Goal: Task Accomplishment & Management: Manage account settings

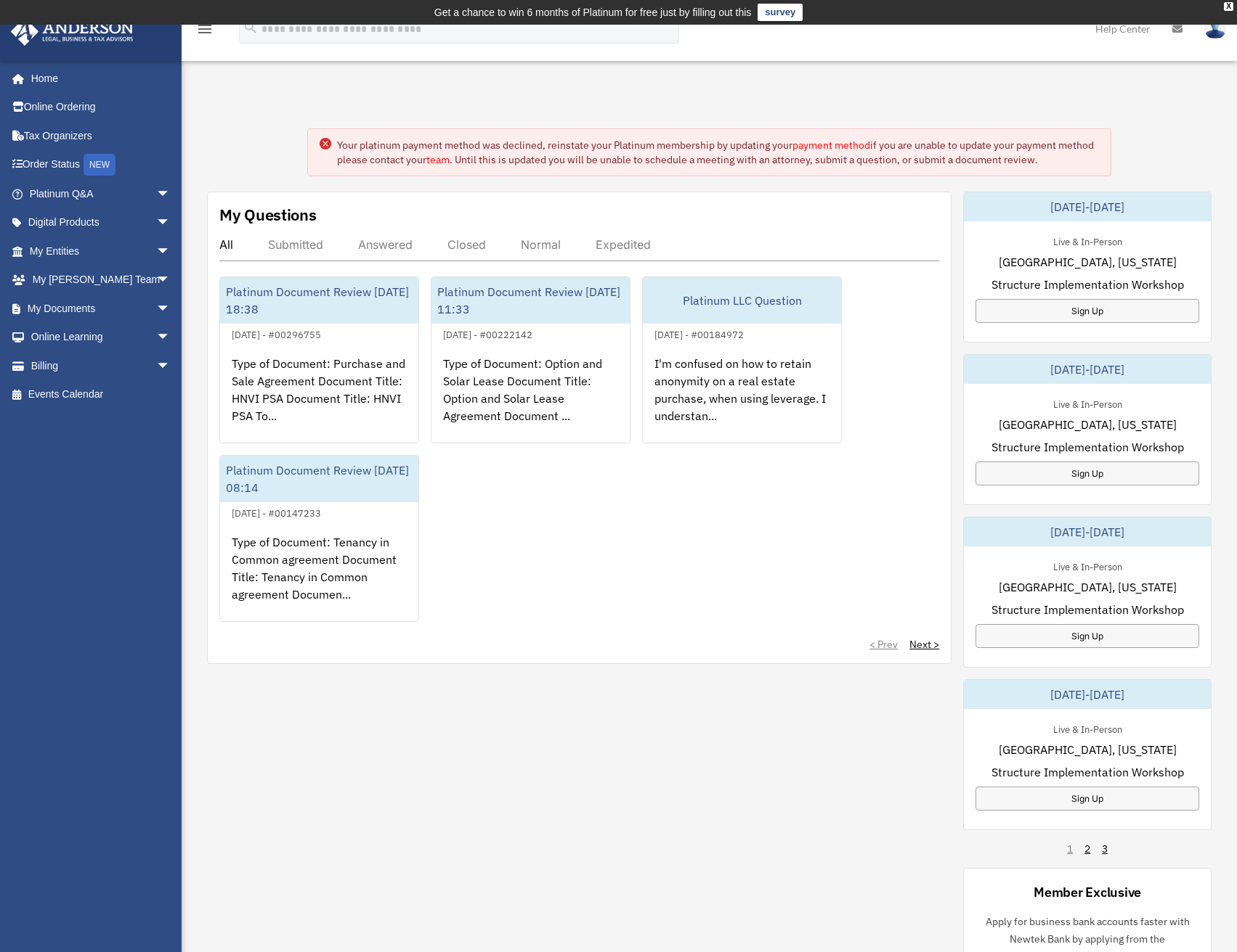
click at [819, 145] on link "payment method" at bounding box center [830, 145] width 77 height 13
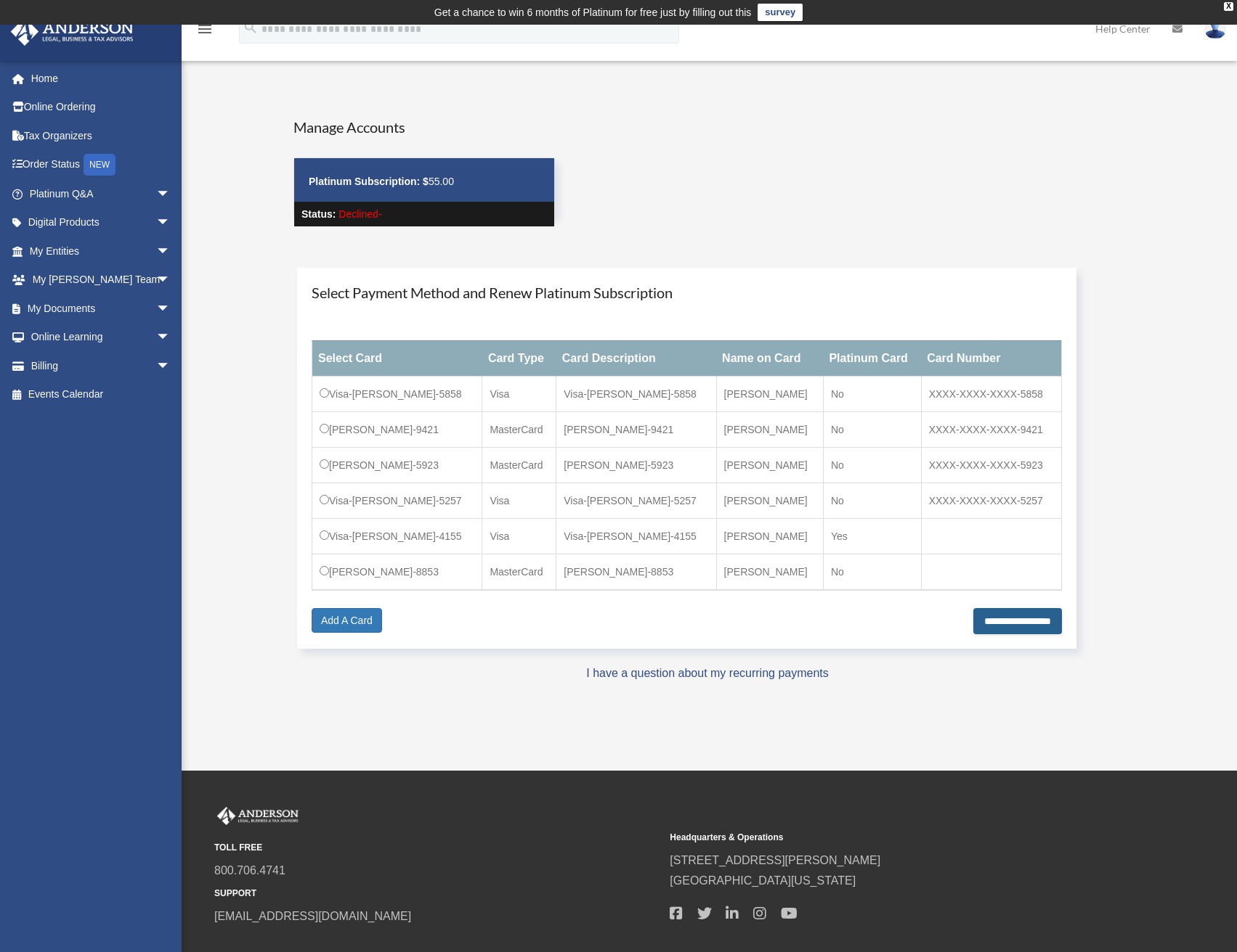
click at [973, 620] on input "**********" at bounding box center [1017, 621] width 89 height 26
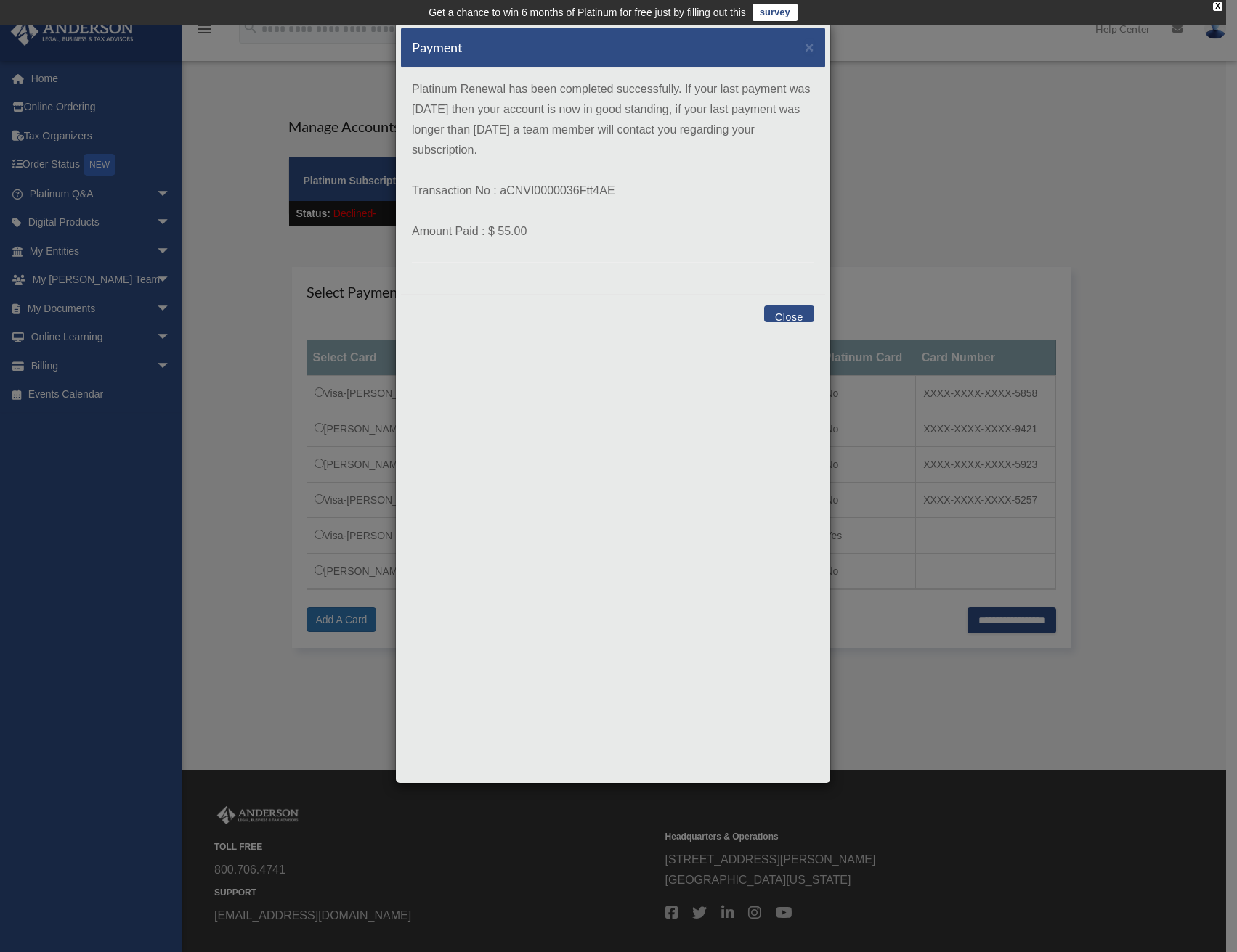
click at [789, 319] on button "Close" at bounding box center [789, 313] width 50 height 17
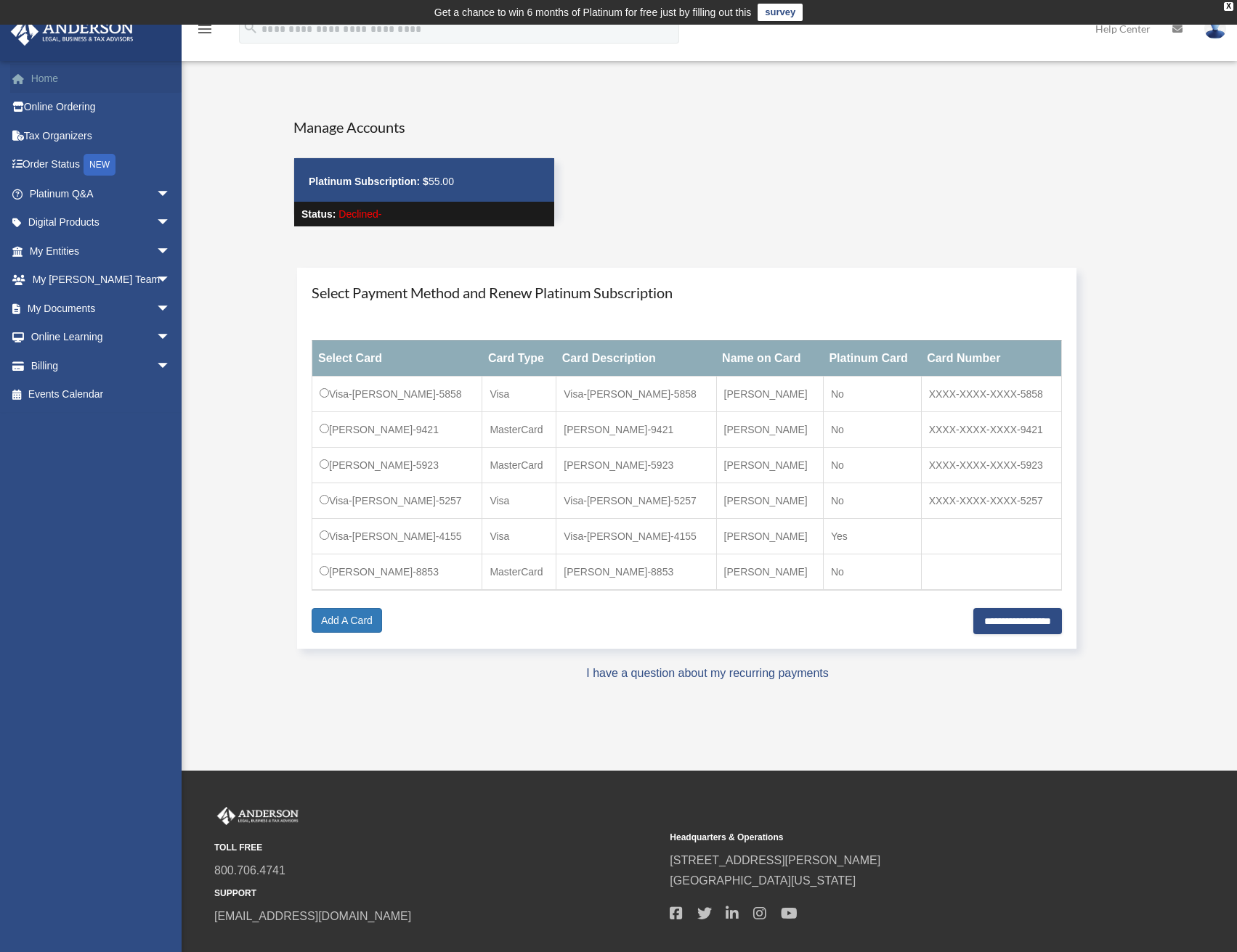
click at [44, 80] on link "Home" at bounding box center [101, 78] width 182 height 29
